Goal: Complete application form

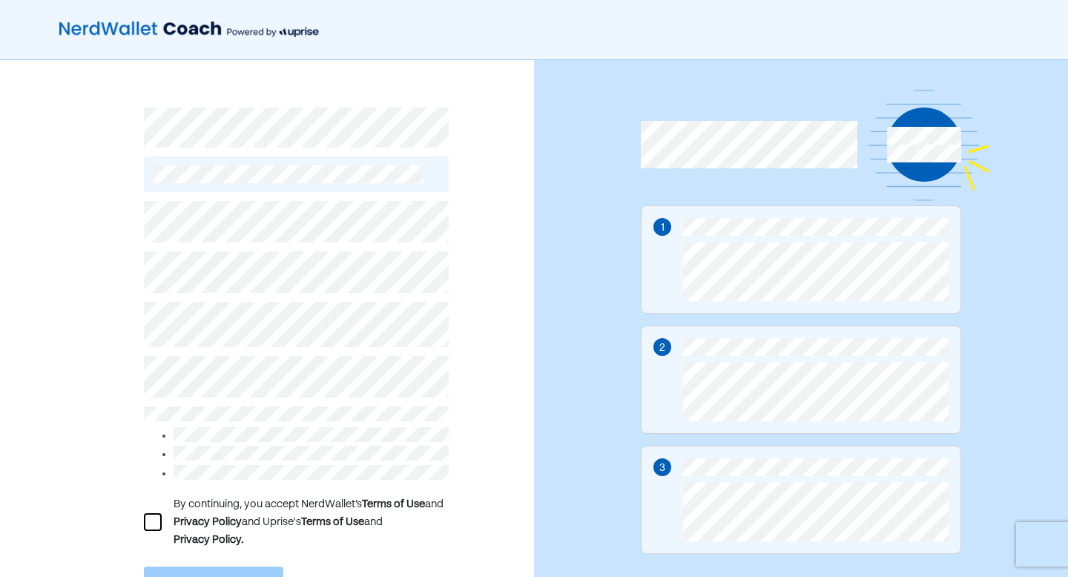
click at [168, 508] on div "By continuing, you accept NerdWallet’s Terms of Use and Privacy Policy and Upri…" at bounding box center [296, 521] width 305 height 53
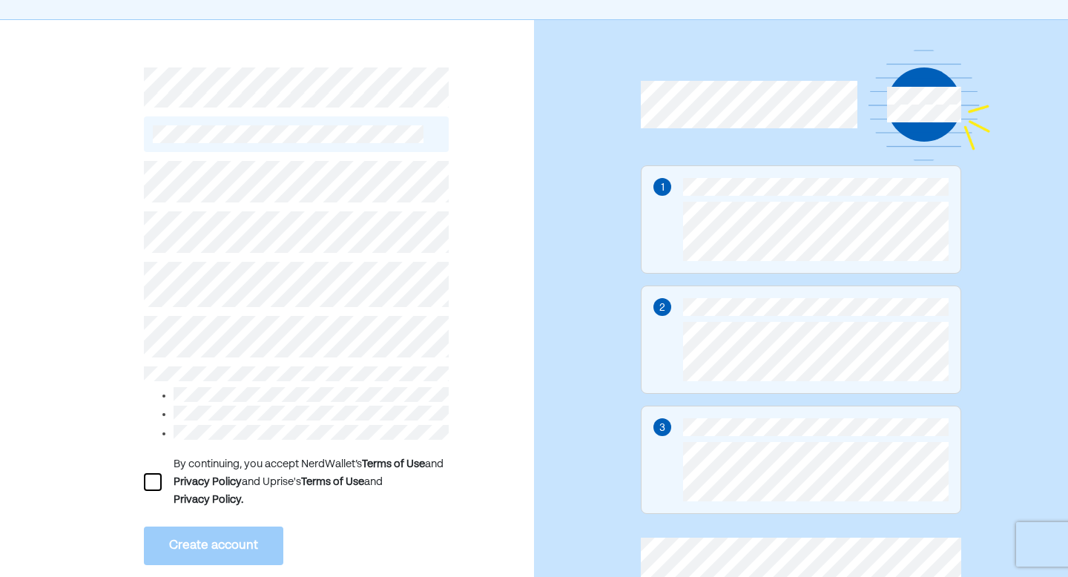
scroll to position [42, 0]
click at [148, 472] on div at bounding box center [153, 481] width 18 height 18
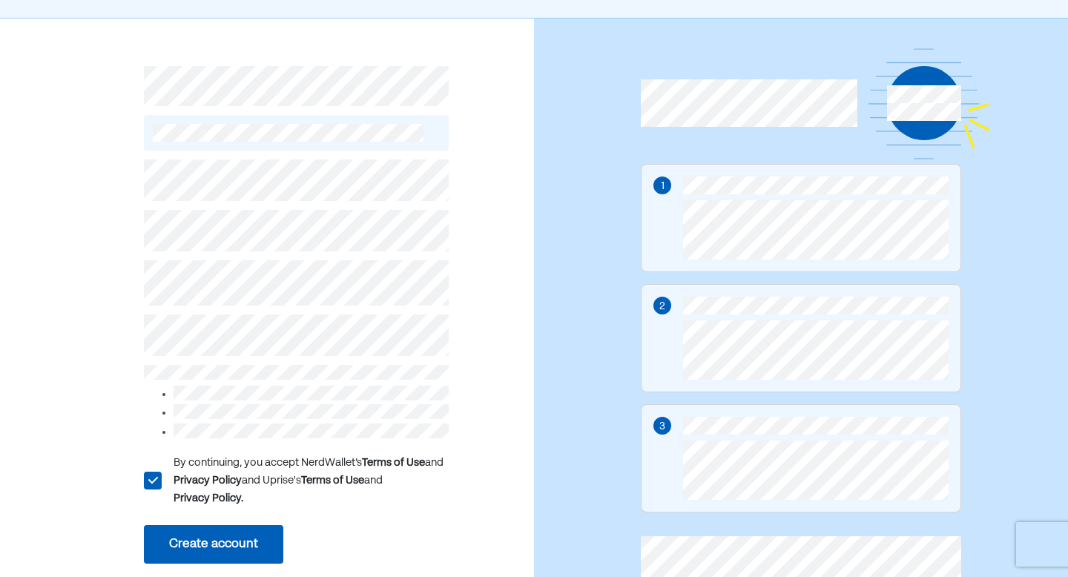
click at [188, 539] on button "Create account" at bounding box center [213, 544] width 139 height 39
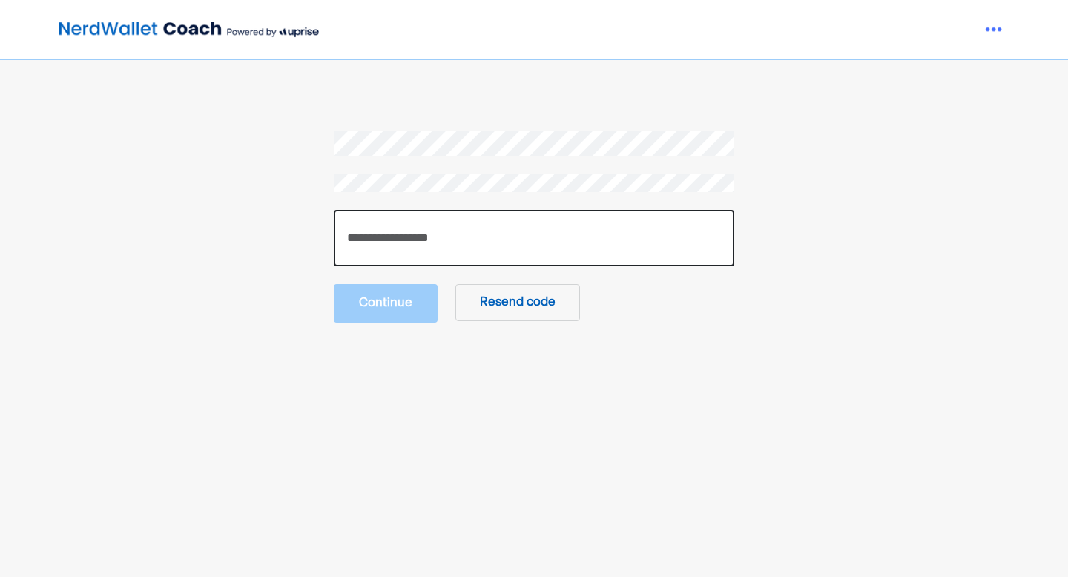
click at [521, 237] on input "number" at bounding box center [534, 238] width 400 height 56
type input "******"
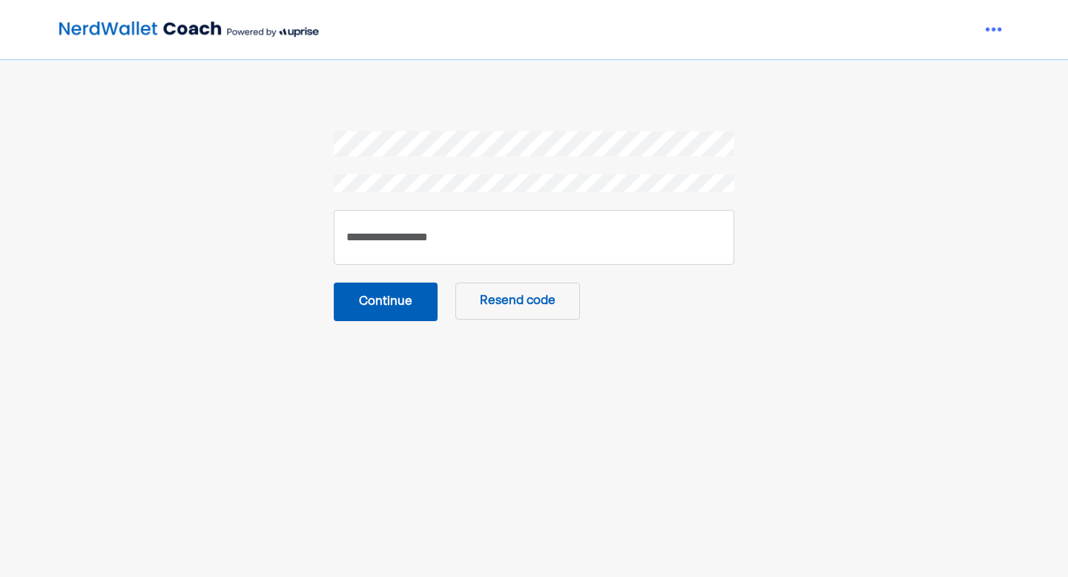
click at [408, 309] on button "Continue" at bounding box center [386, 301] width 104 height 39
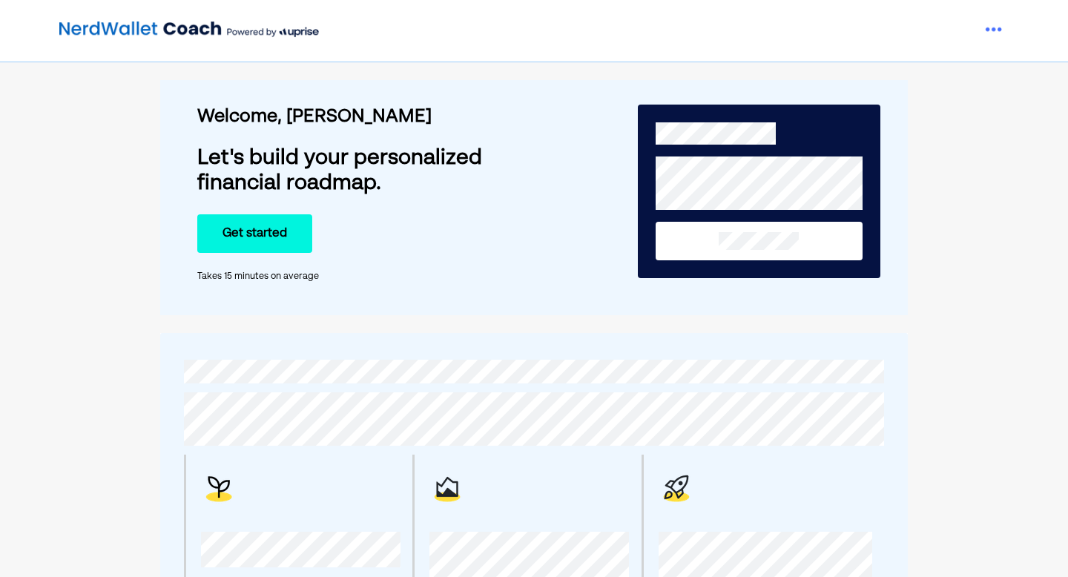
scroll to position [16, 0]
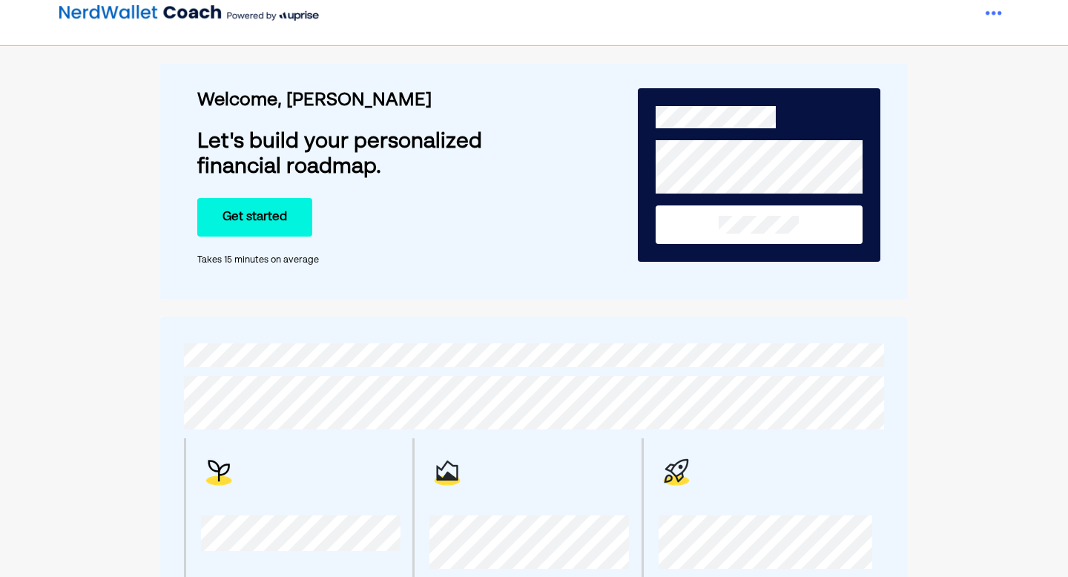
click at [239, 219] on button "Get started" at bounding box center [254, 217] width 115 height 39
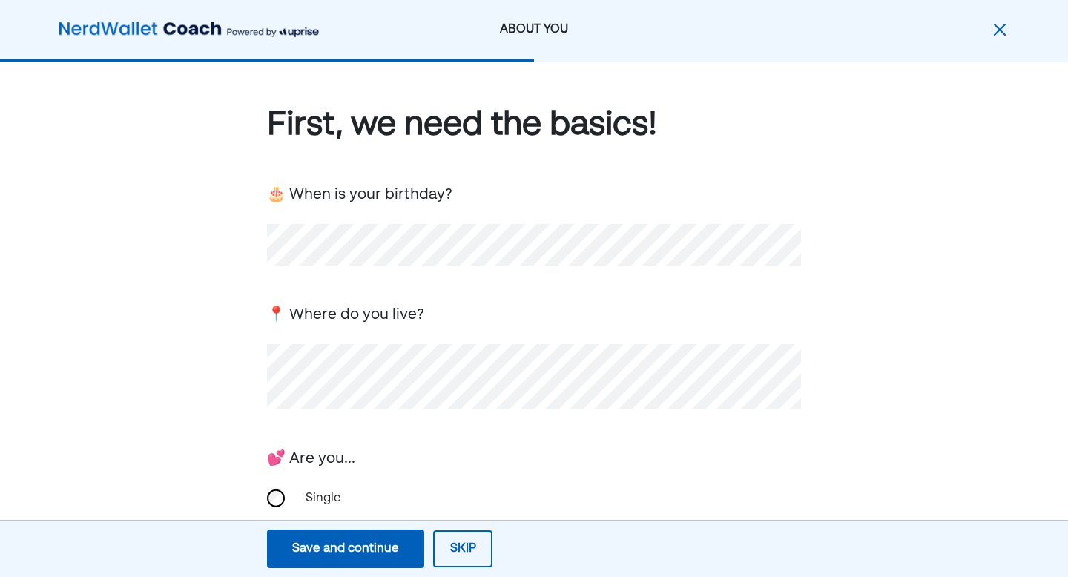
click at [404, 454] on div "💕 Are you..." at bounding box center [534, 457] width 534 height 25
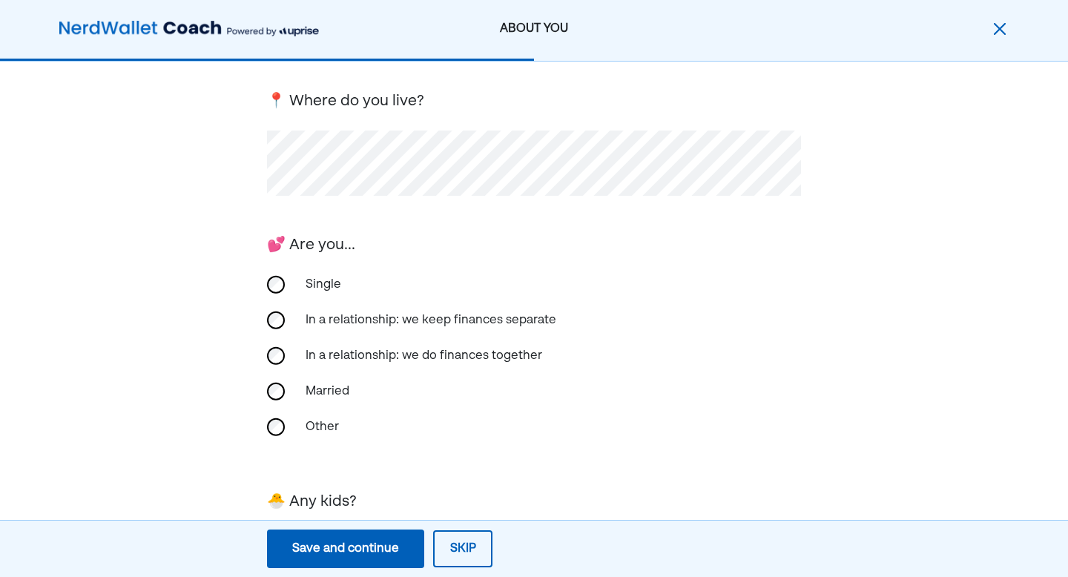
scroll to position [216, 0]
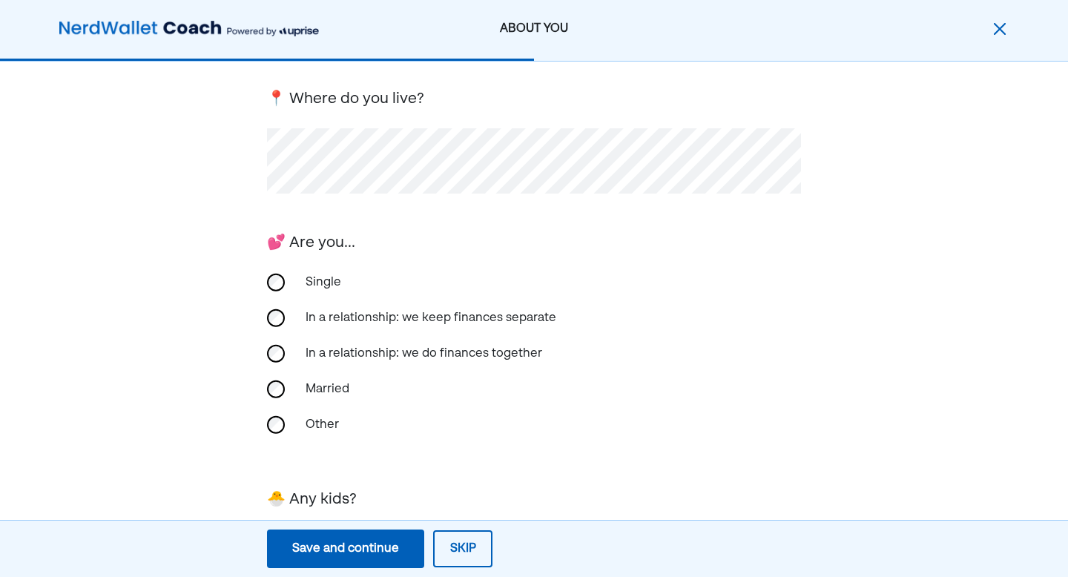
click at [317, 388] on div "Married" at bounding box center [371, 389] width 148 height 36
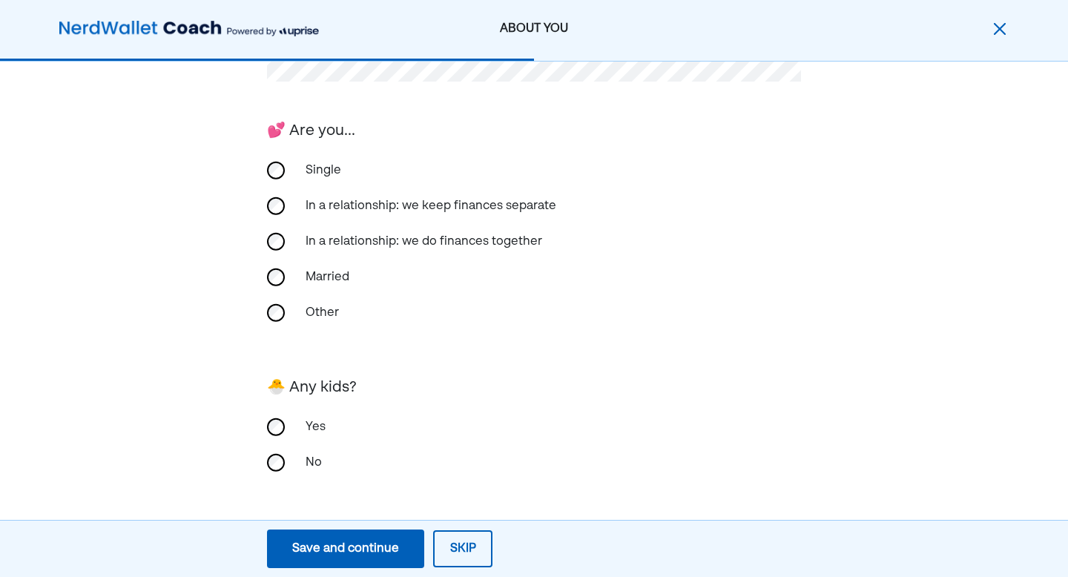
click at [337, 535] on button "Save and continue Save Save and continue" at bounding box center [345, 548] width 157 height 39
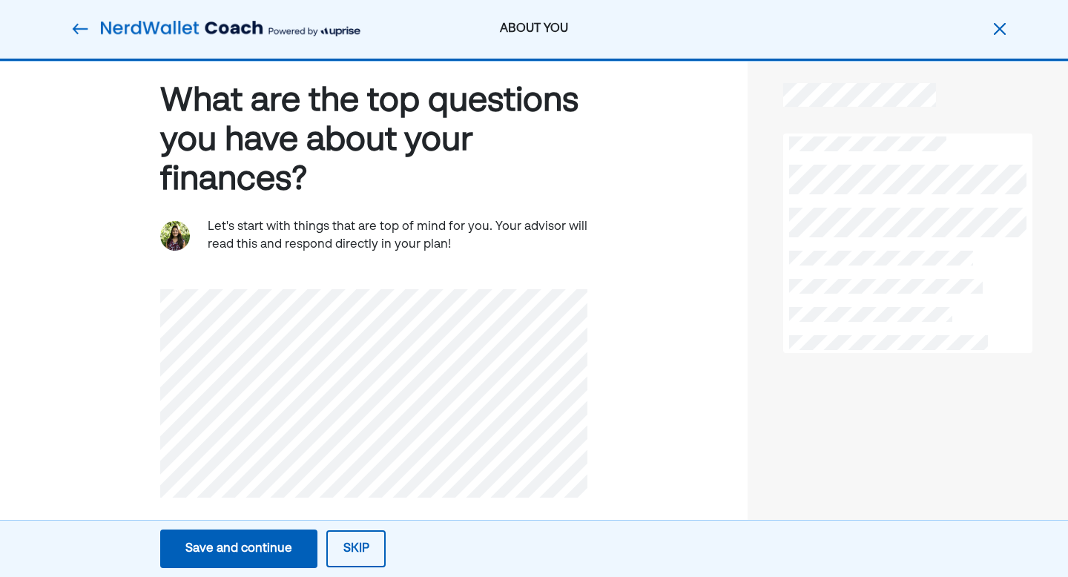
scroll to position [33, 0]
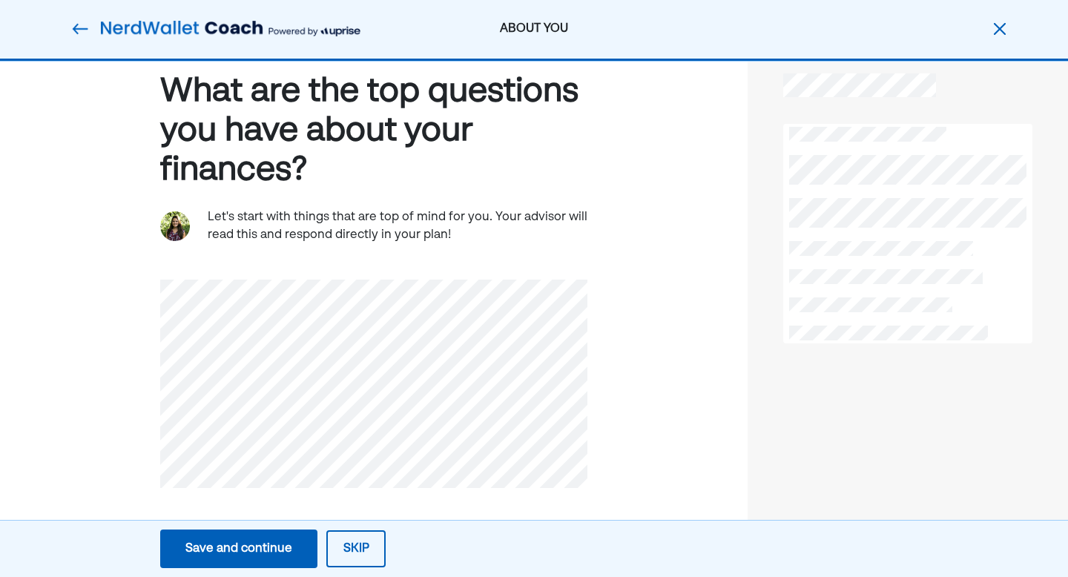
click at [276, 541] on div "Save and continue" at bounding box center [238, 549] width 107 height 18
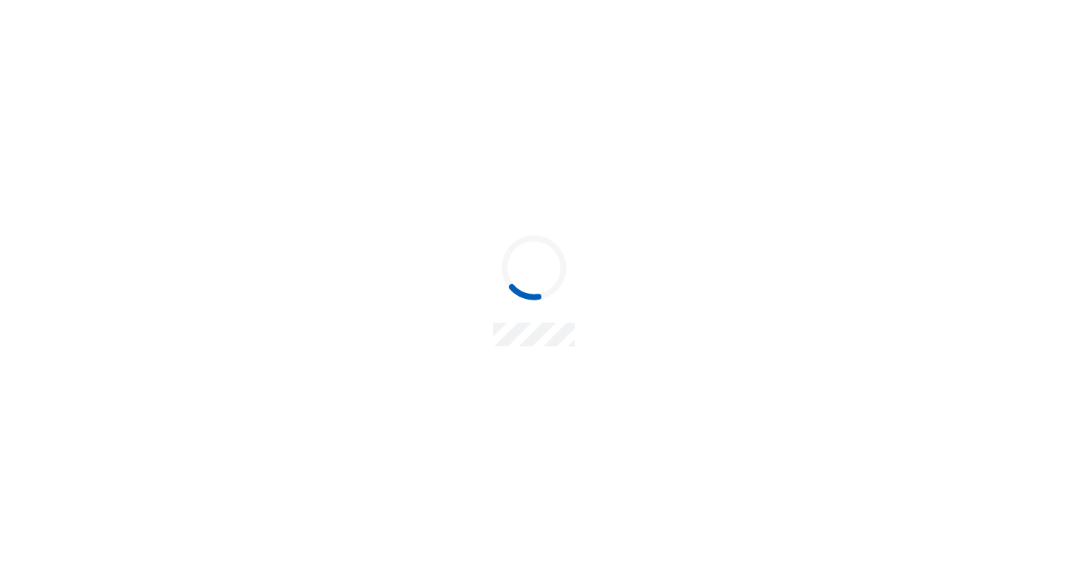
scroll to position [0, 0]
